Goal: Check status: Check status

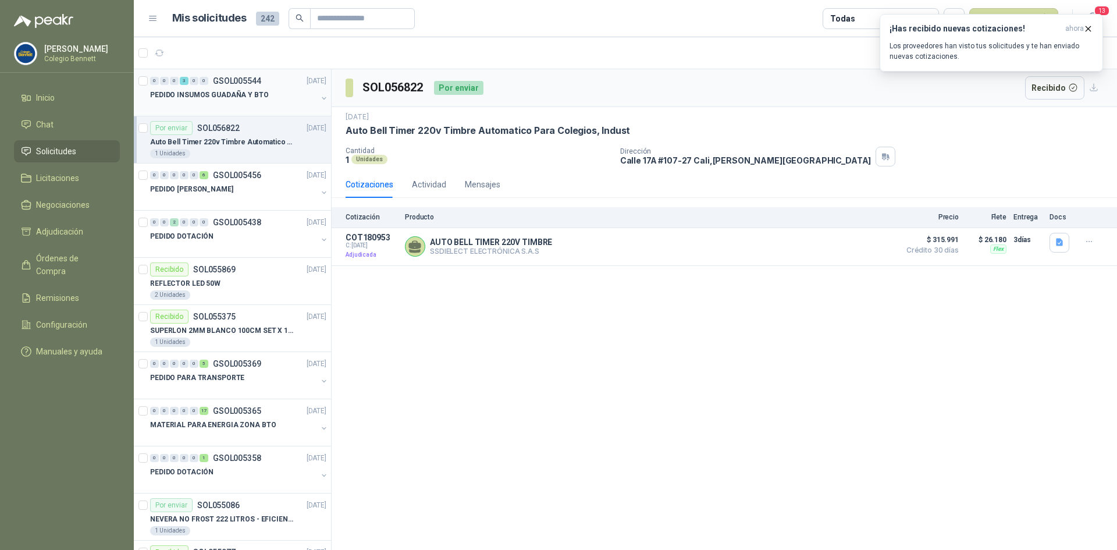
click at [196, 93] on p "PEDIDO INSUMOS GUADAÑA Y BTO" at bounding box center [209, 95] width 119 height 11
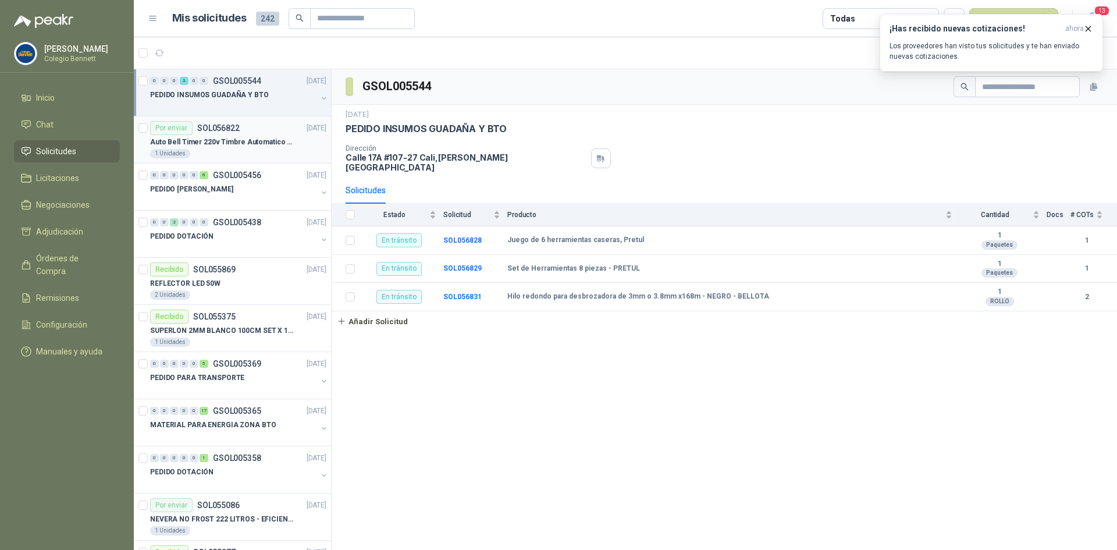
click at [217, 138] on p "Auto Bell Timer 220v Timbre Automatico Para Colegios, Indust" at bounding box center [222, 142] width 145 height 11
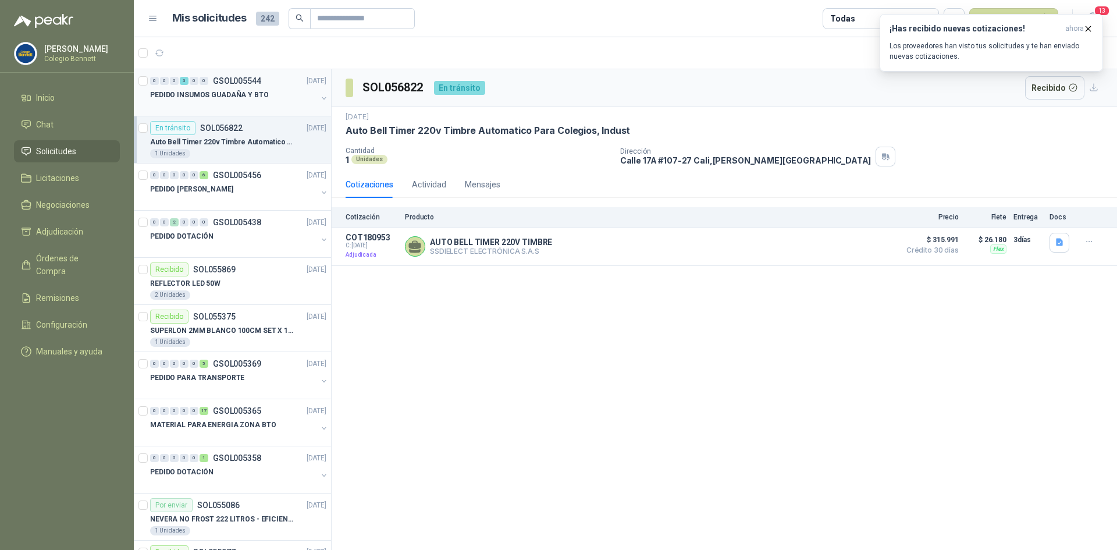
click at [247, 85] on p "GSOL005544" at bounding box center [237, 81] width 48 height 8
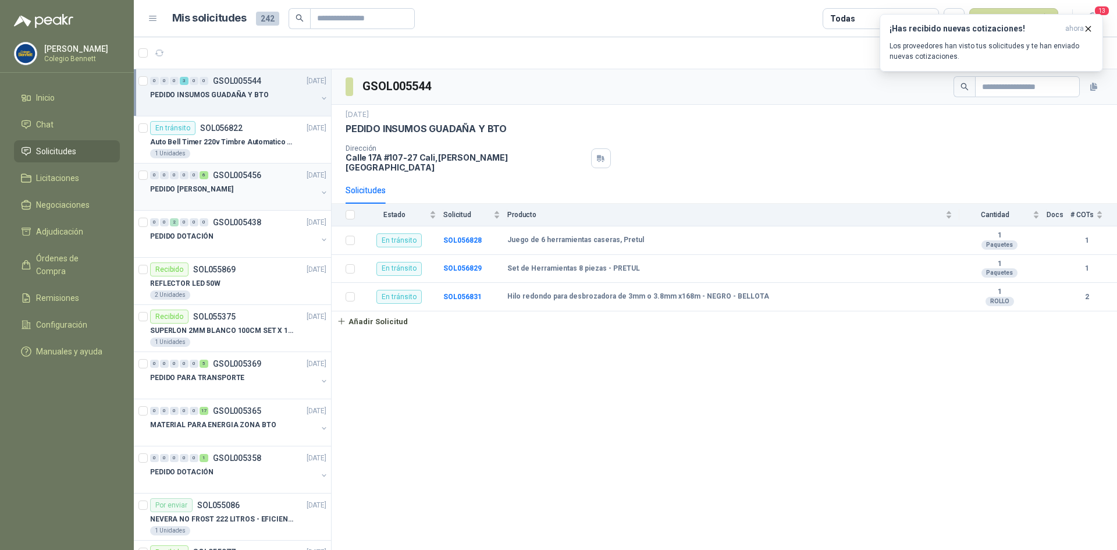
click at [262, 186] on div "PEDIDO [PERSON_NAME]" at bounding box center [233, 189] width 167 height 14
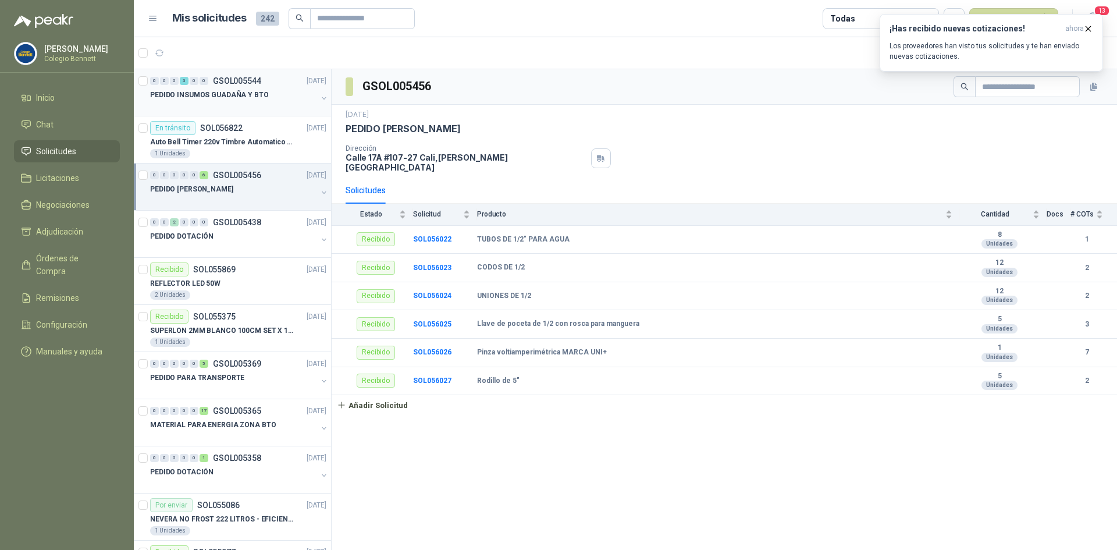
click at [252, 92] on p "PEDIDO INSUMOS GUADAÑA Y BTO" at bounding box center [209, 95] width 119 height 11
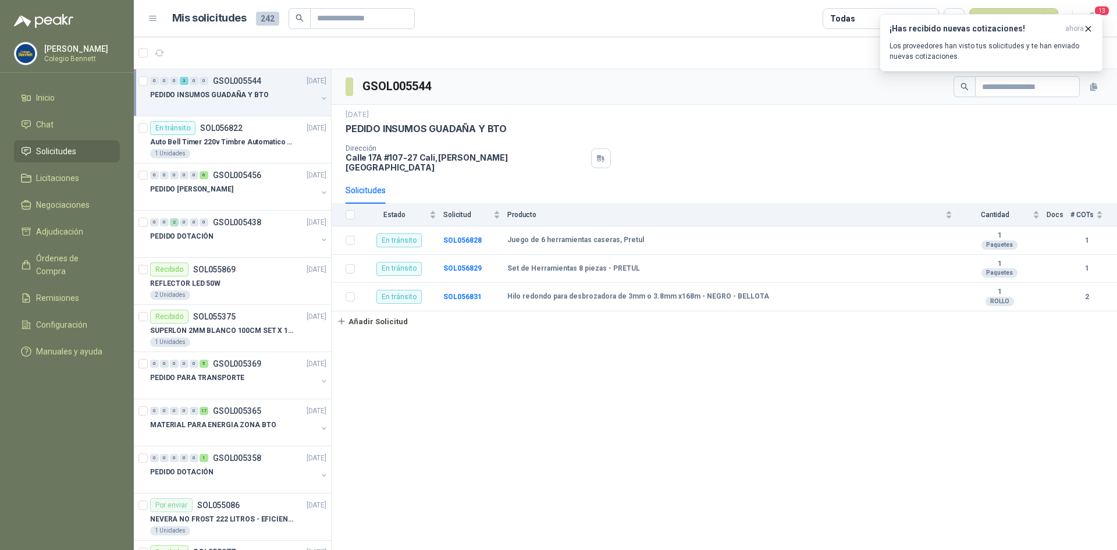
click at [229, 90] on p "PEDIDO INSUMOS GUADAÑA Y BTO" at bounding box center [209, 95] width 119 height 11
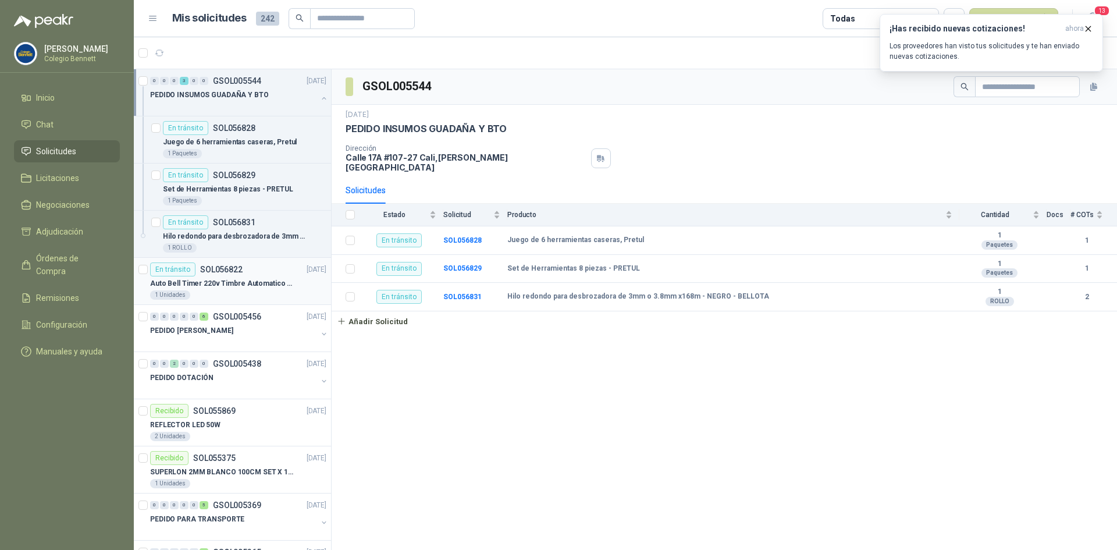
click at [222, 278] on p "Auto Bell Timer 220v Timbre Automatico Para Colegios, Indust" at bounding box center [222, 283] width 145 height 11
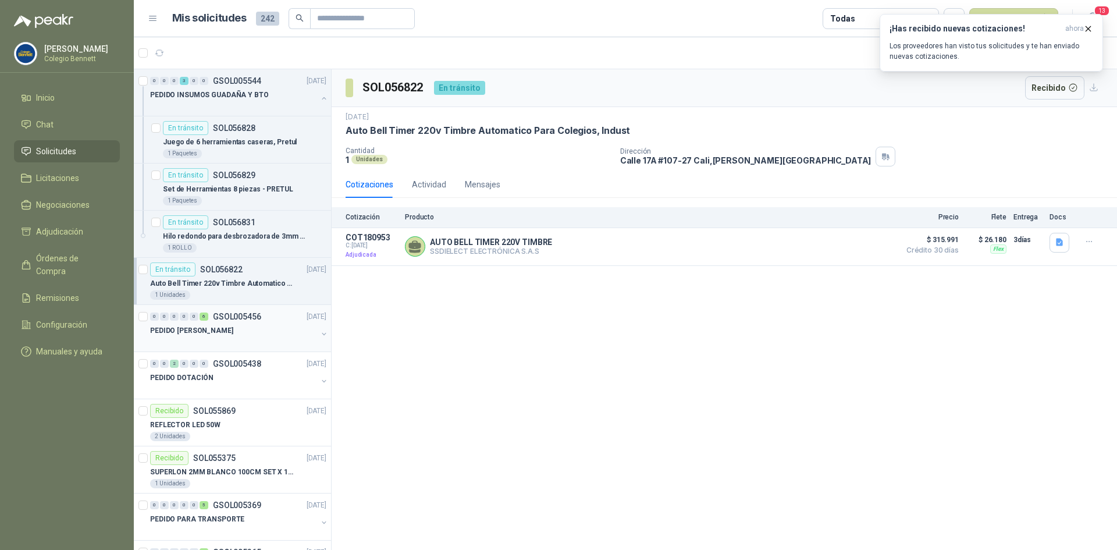
click at [254, 327] on div "PEDIDO [PERSON_NAME]" at bounding box center [233, 331] width 167 height 14
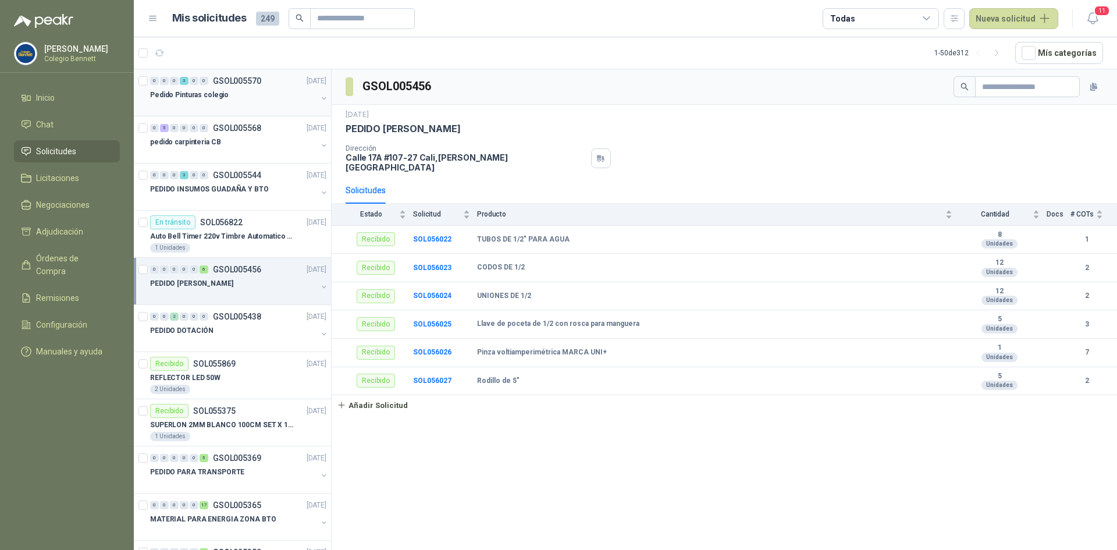
click at [229, 89] on div "Pedido Pinturas colegio" at bounding box center [233, 95] width 167 height 14
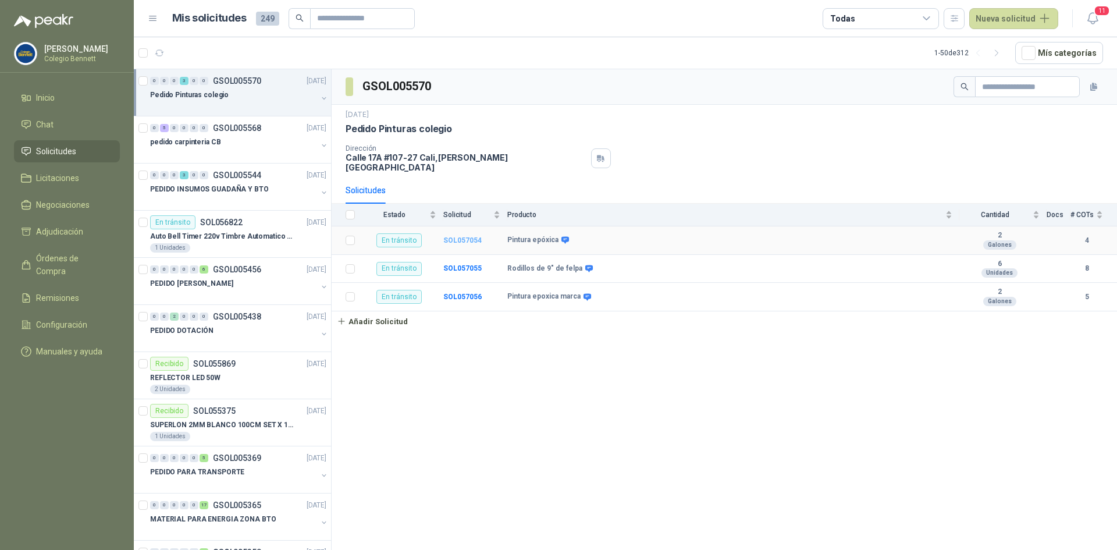
click at [465, 236] on b "SOL057054" at bounding box center [462, 240] width 38 height 8
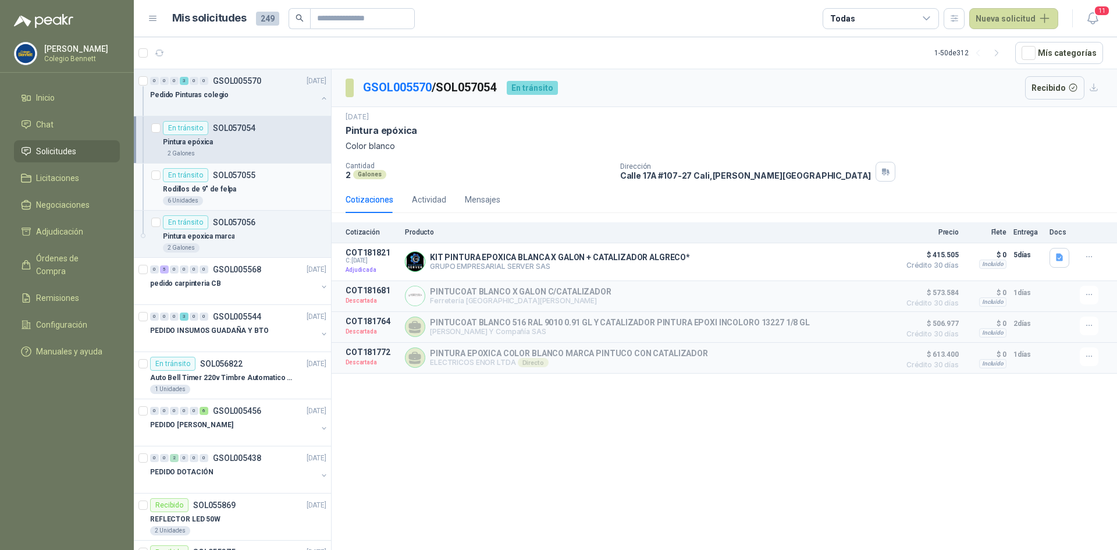
click at [237, 179] on p "SOL057055" at bounding box center [234, 175] width 42 height 8
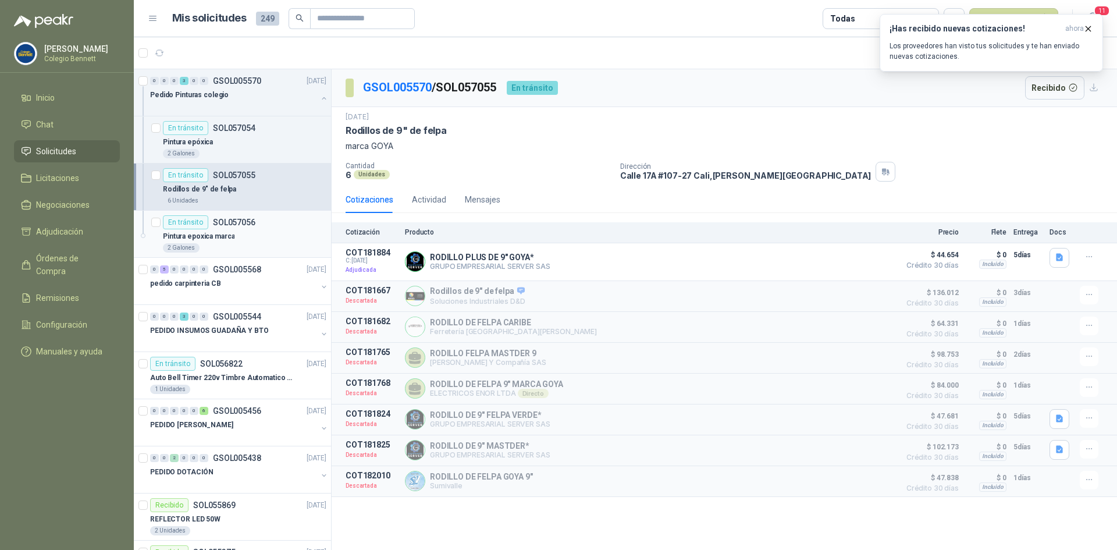
click at [232, 234] on p "Pintura epoxica marca" at bounding box center [199, 236] width 72 height 11
